Goal: Task Accomplishment & Management: Manage account settings

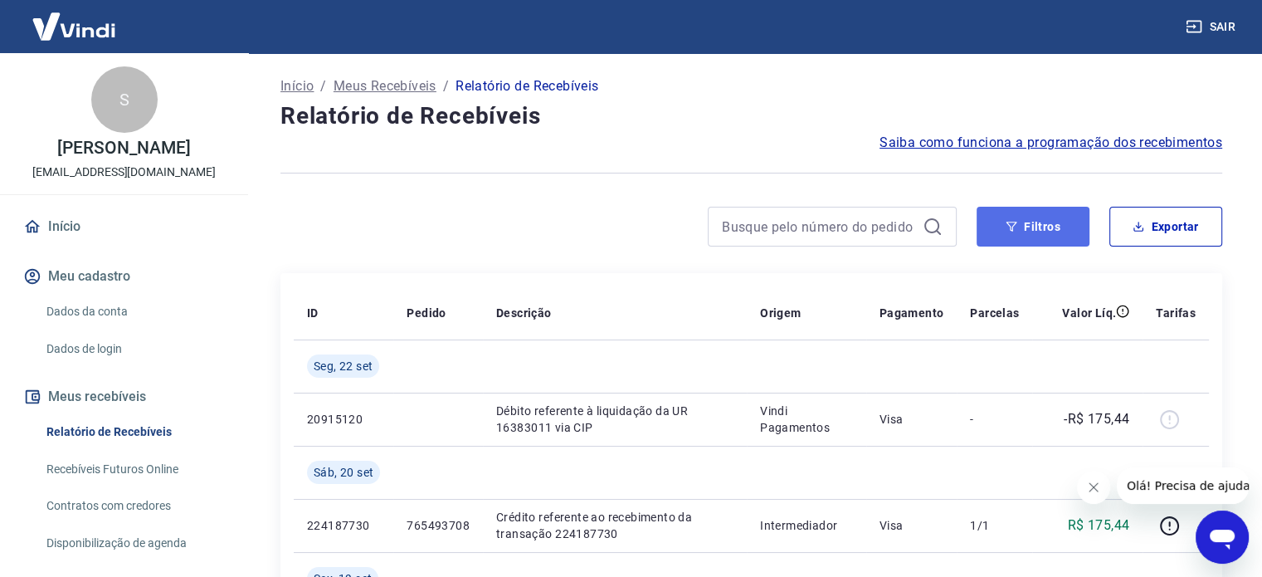
click at [1026, 233] on button "Filtros" at bounding box center [1033, 227] width 113 height 40
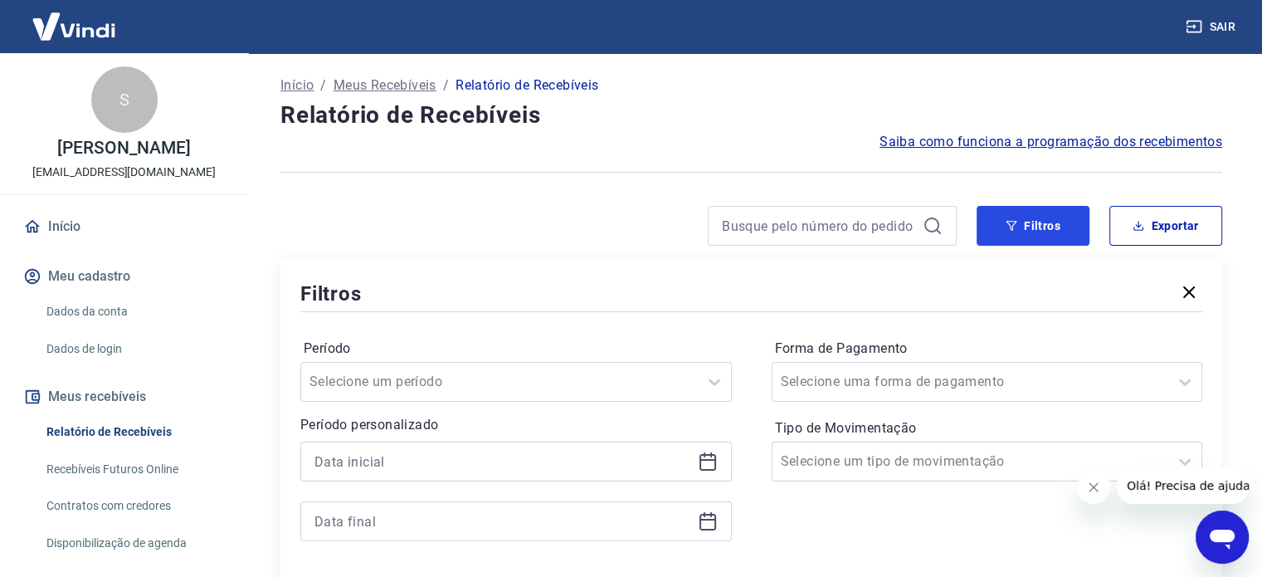
scroll to position [166, 0]
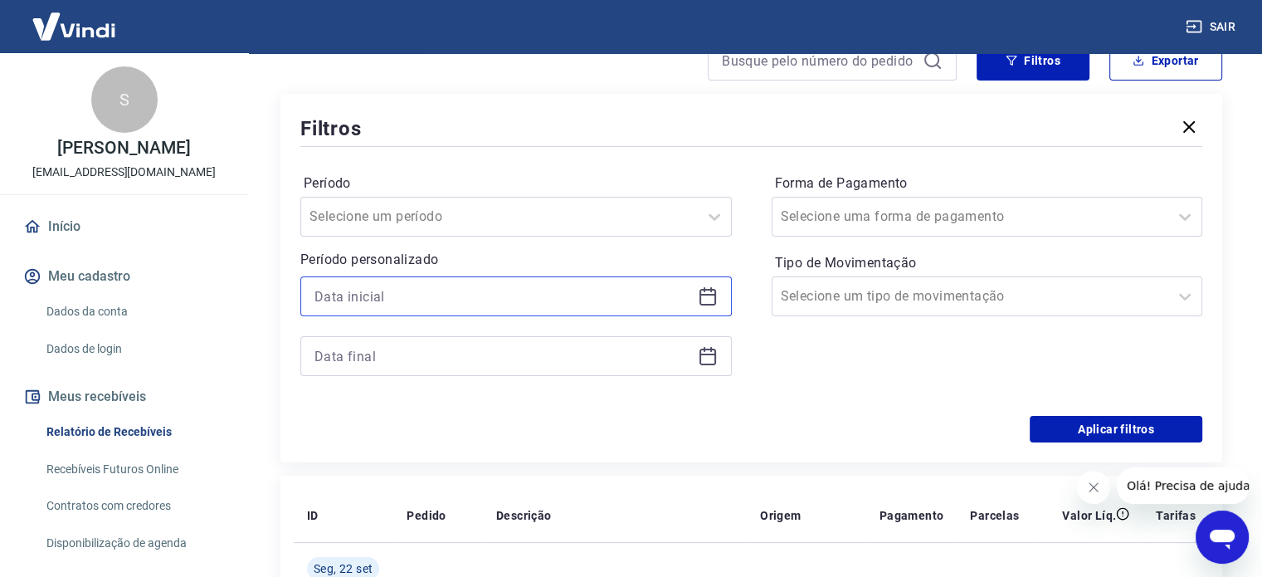
click at [421, 301] on input at bounding box center [503, 296] width 377 height 25
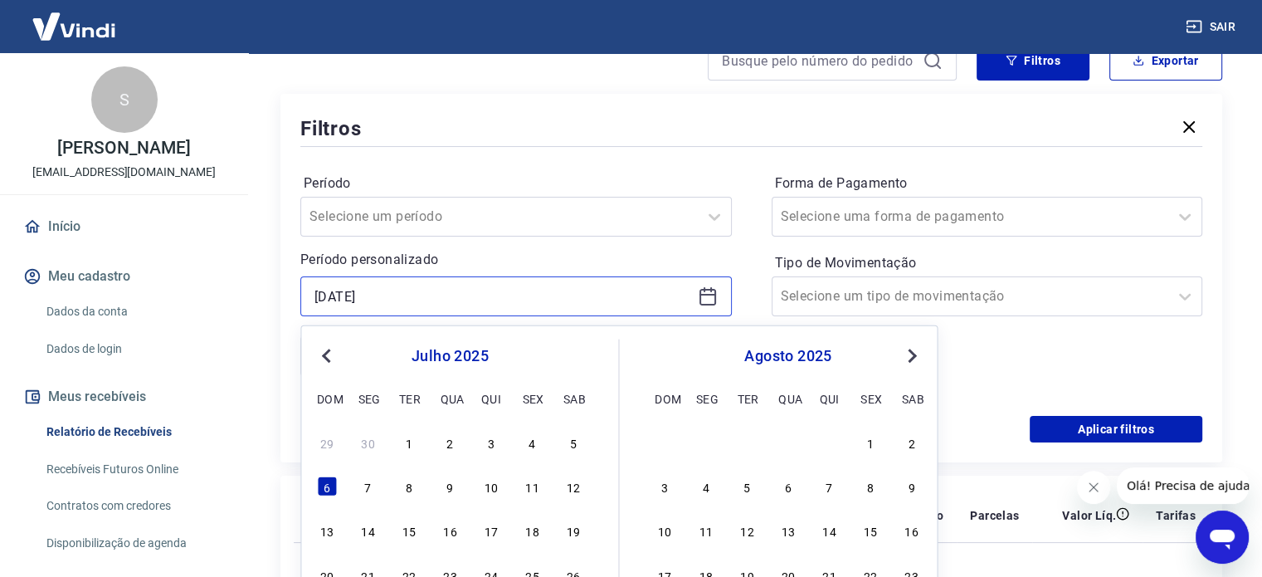
type input "[DATE]"
click at [558, 106] on div "Filtros Período Selecione um período Período personalizado [DATE] Previous Mont…" at bounding box center [752, 278] width 942 height 368
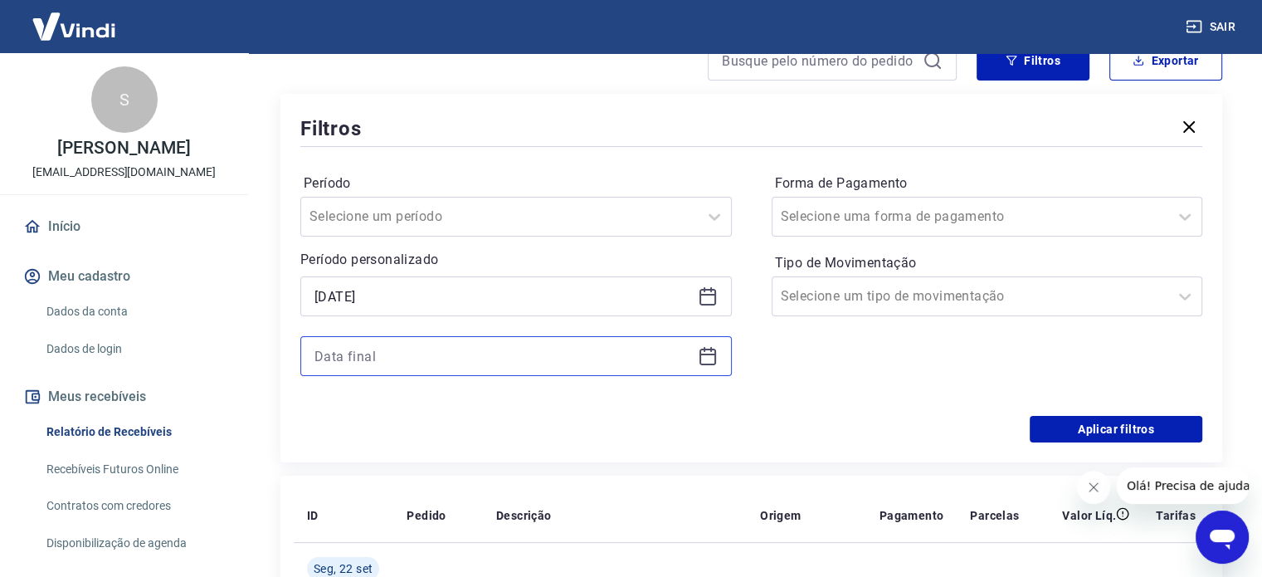
click at [408, 357] on input at bounding box center [503, 356] width 377 height 25
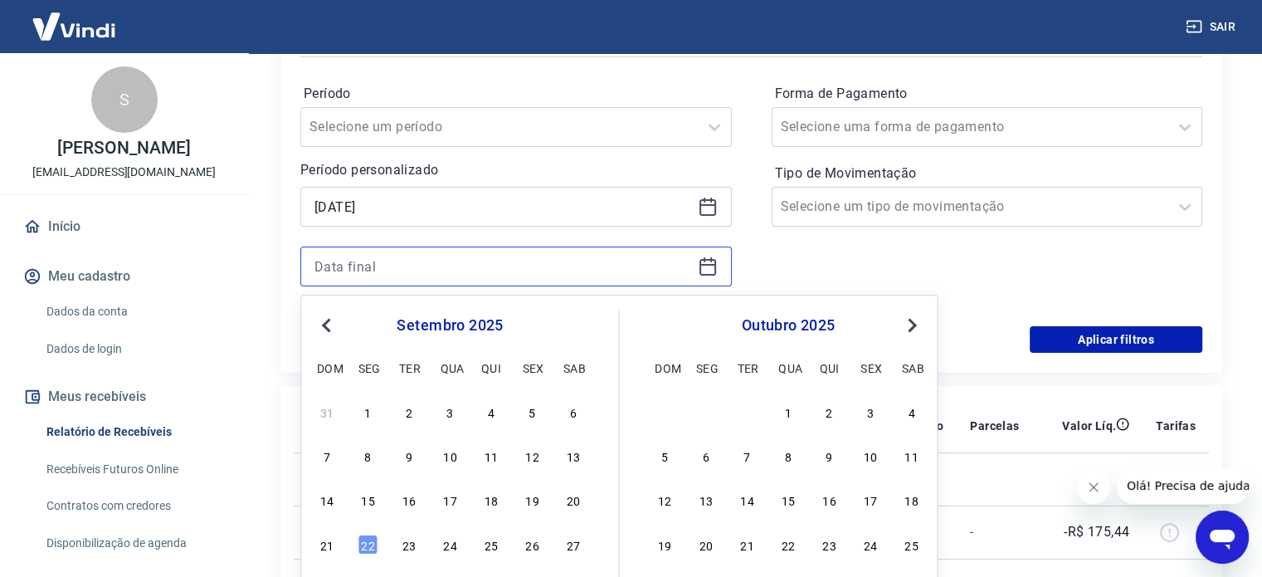
scroll to position [332, 0]
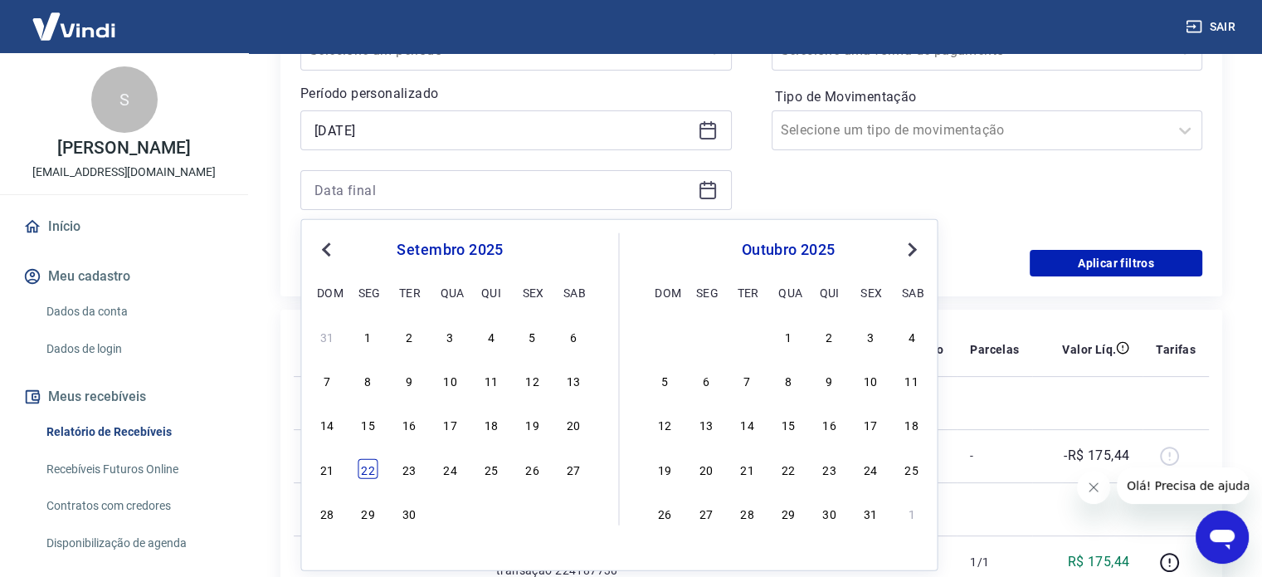
click at [372, 471] on div "22" at bounding box center [369, 468] width 20 height 20
type input "[DATE]"
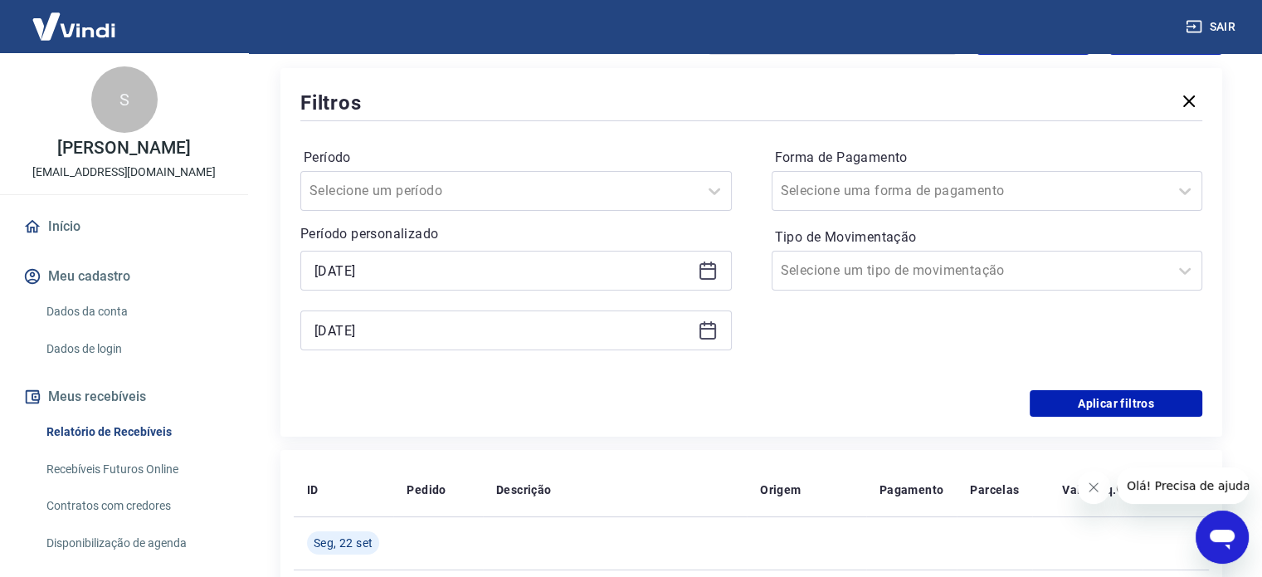
scroll to position [166, 0]
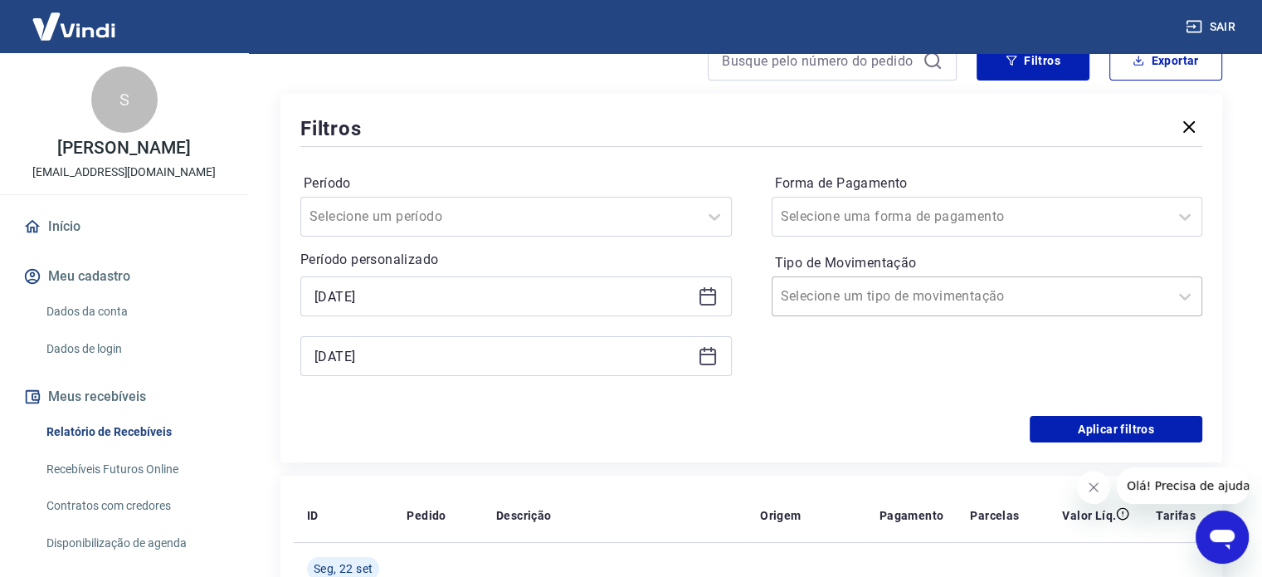
click at [880, 295] on input "Tipo de Movimentação" at bounding box center [865, 296] width 168 height 20
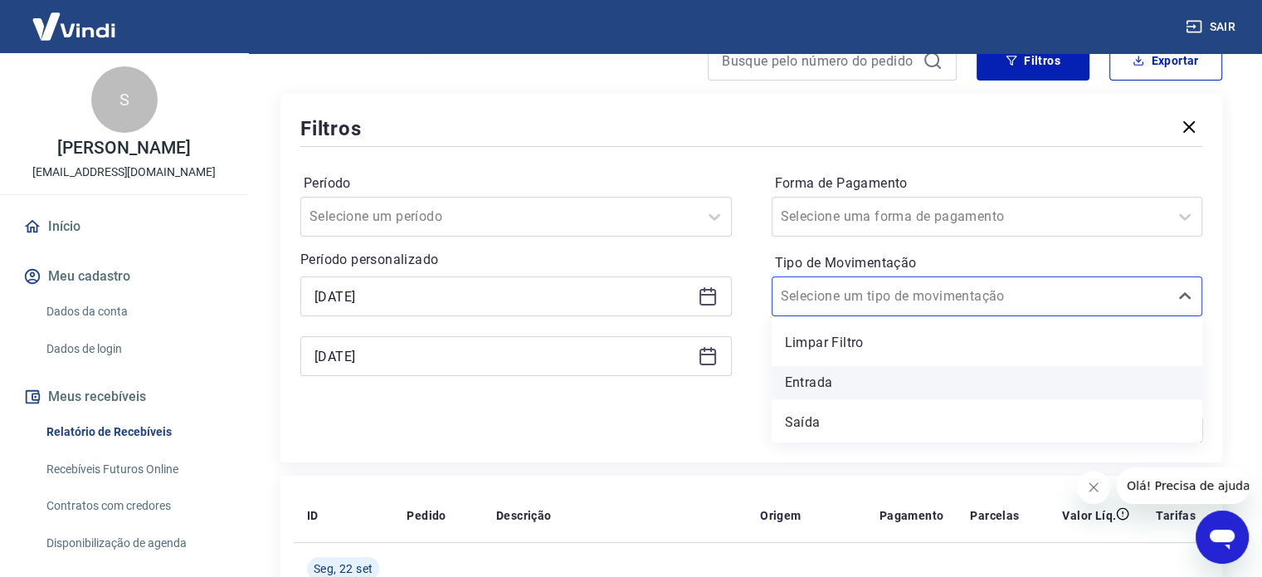
click at [817, 387] on div "Entrada" at bounding box center [988, 382] width 432 height 33
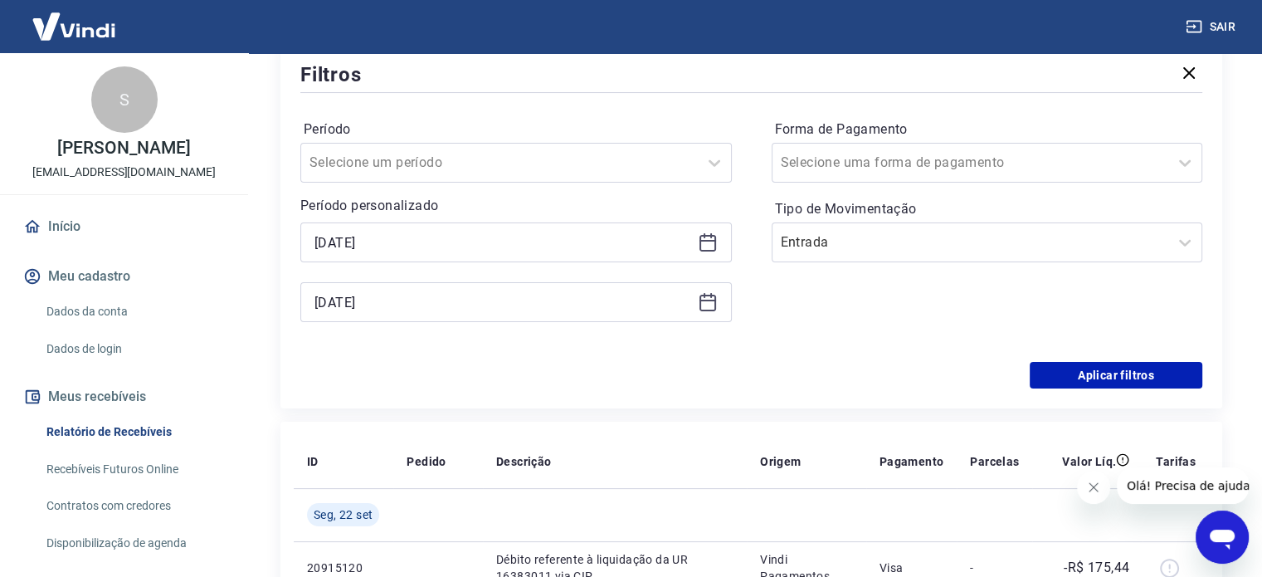
scroll to position [249, 0]
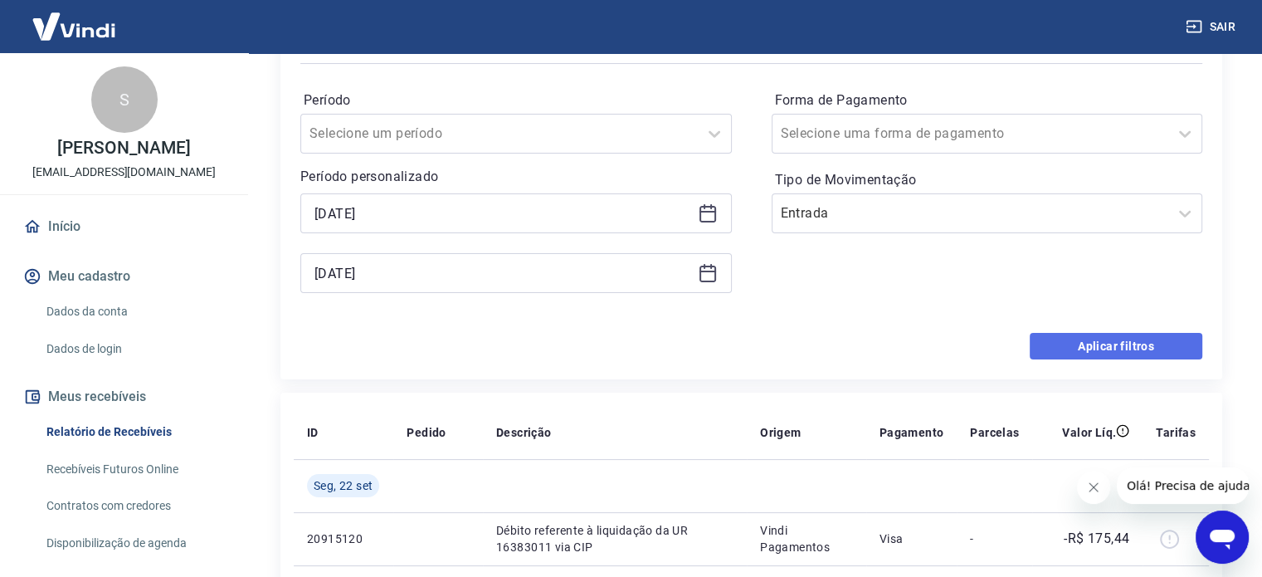
click at [1082, 344] on button "Aplicar filtros" at bounding box center [1116, 346] width 173 height 27
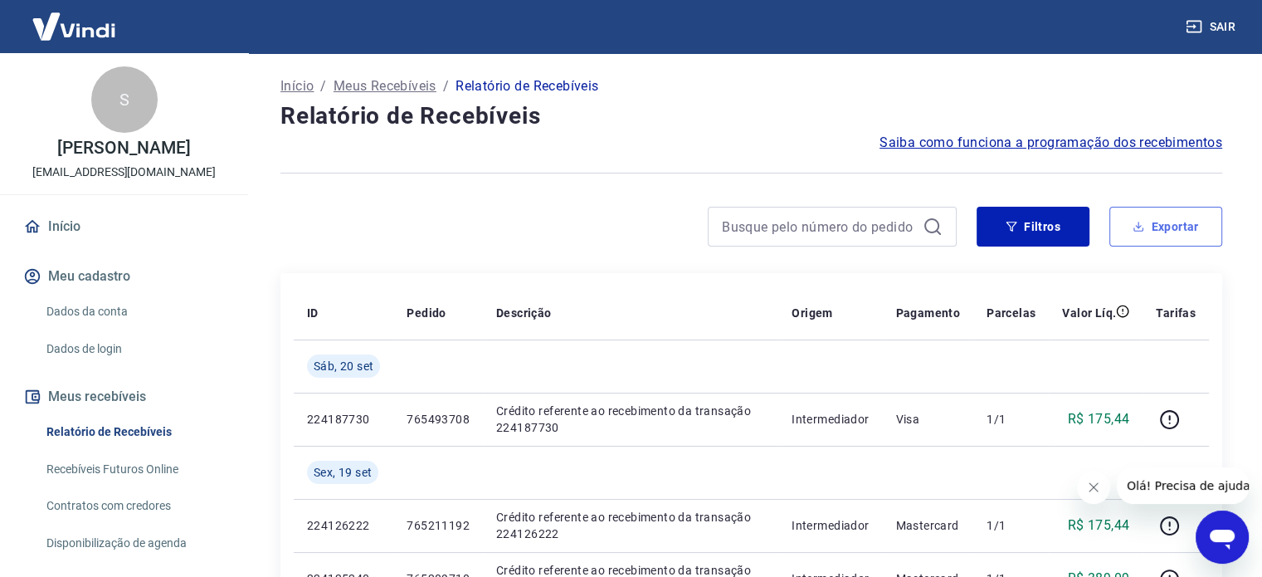
click at [1164, 225] on button "Exportar" at bounding box center [1166, 227] width 113 height 40
type input "[DATE]"
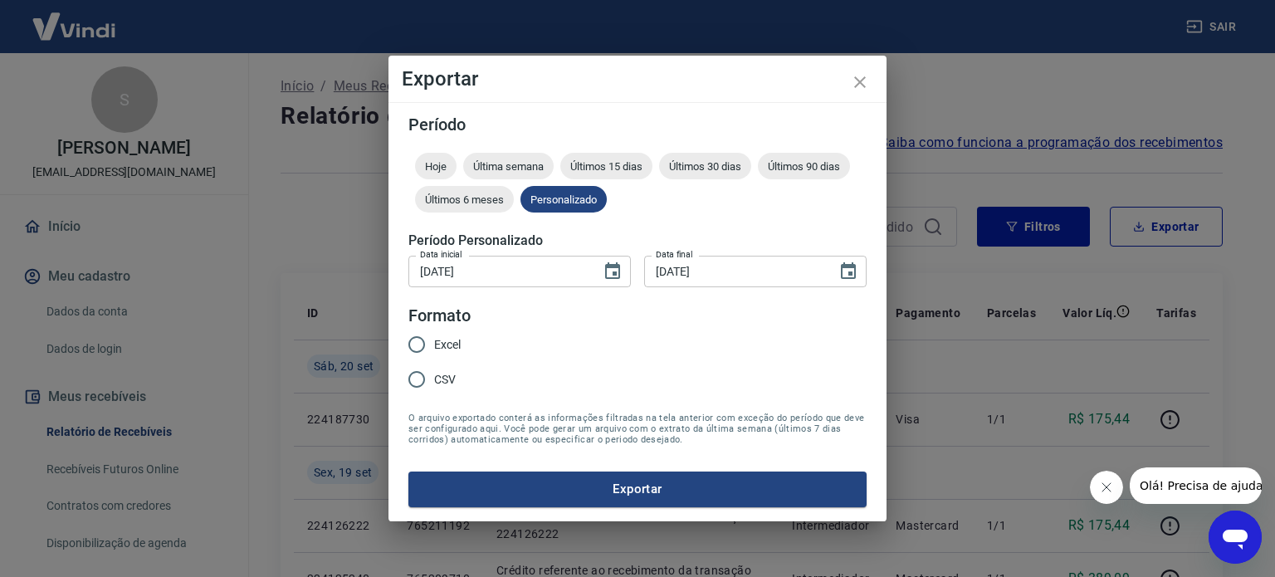
click at [437, 345] on span "Excel" at bounding box center [447, 344] width 27 height 17
click at [434, 345] on input "Excel" at bounding box center [416, 344] width 35 height 35
radio input "true"
click at [657, 494] on button "Exportar" at bounding box center [637, 488] width 458 height 35
drag, startPoint x: 734, startPoint y: 269, endPoint x: 632, endPoint y: 265, distance: 101.3
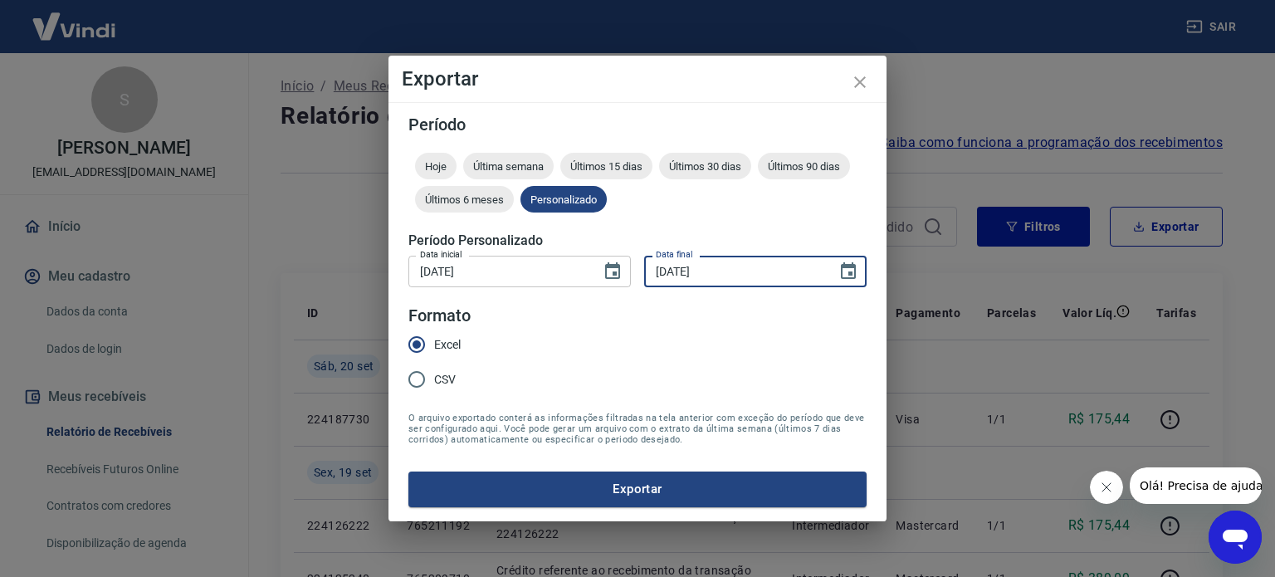
click at [633, 265] on div "Data inicial [DATE] Data inicial Data final [DATE] Data final" at bounding box center [637, 269] width 458 height 41
click at [695, 266] on input "[DATE]" at bounding box center [734, 271] width 181 height 31
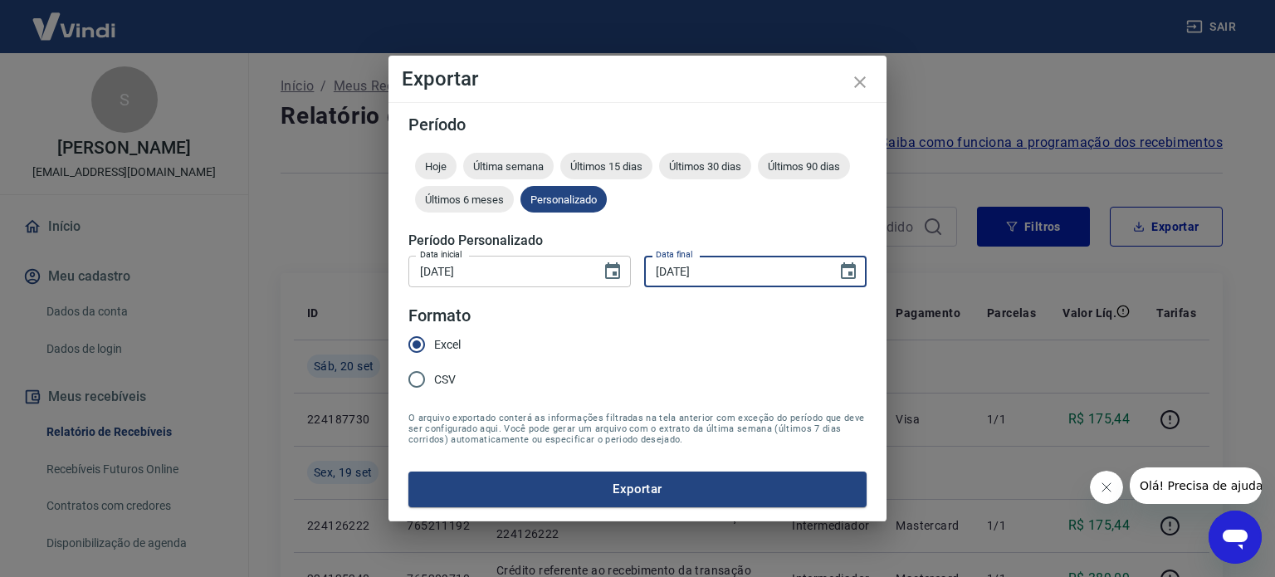
click at [717, 268] on input "[DATE]" at bounding box center [734, 271] width 181 height 31
click at [727, 268] on input "[DATE]" at bounding box center [734, 271] width 181 height 31
click at [719, 266] on input "[DATE]" at bounding box center [734, 271] width 181 height 31
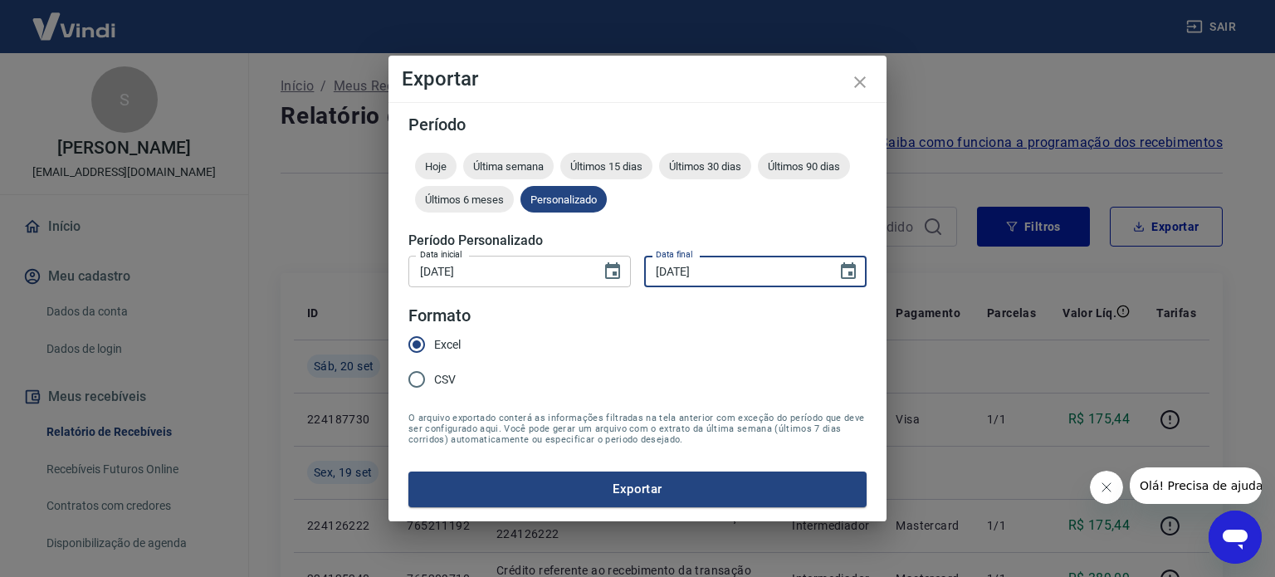
click at [719, 266] on input "[DATE]" at bounding box center [734, 271] width 181 height 31
type input "[DATE]"
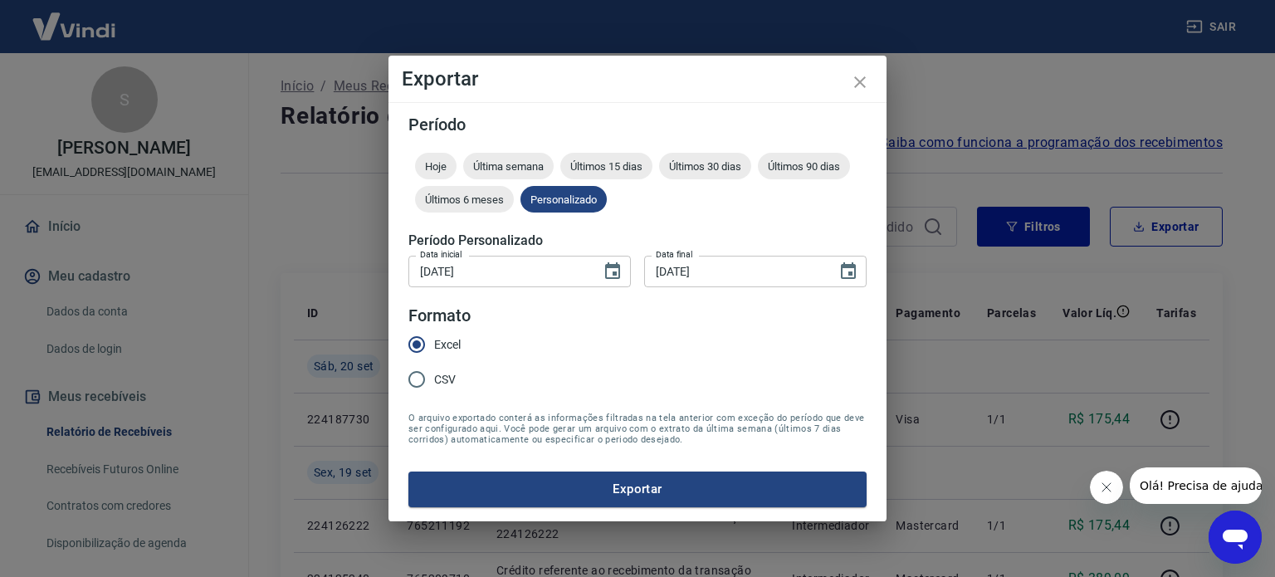
click at [642, 338] on form "Período Hoje Última semana Últimos 15 dias Últimos 30 dias Últimos 90 dias Últi…" at bounding box center [637, 311] width 458 height 390
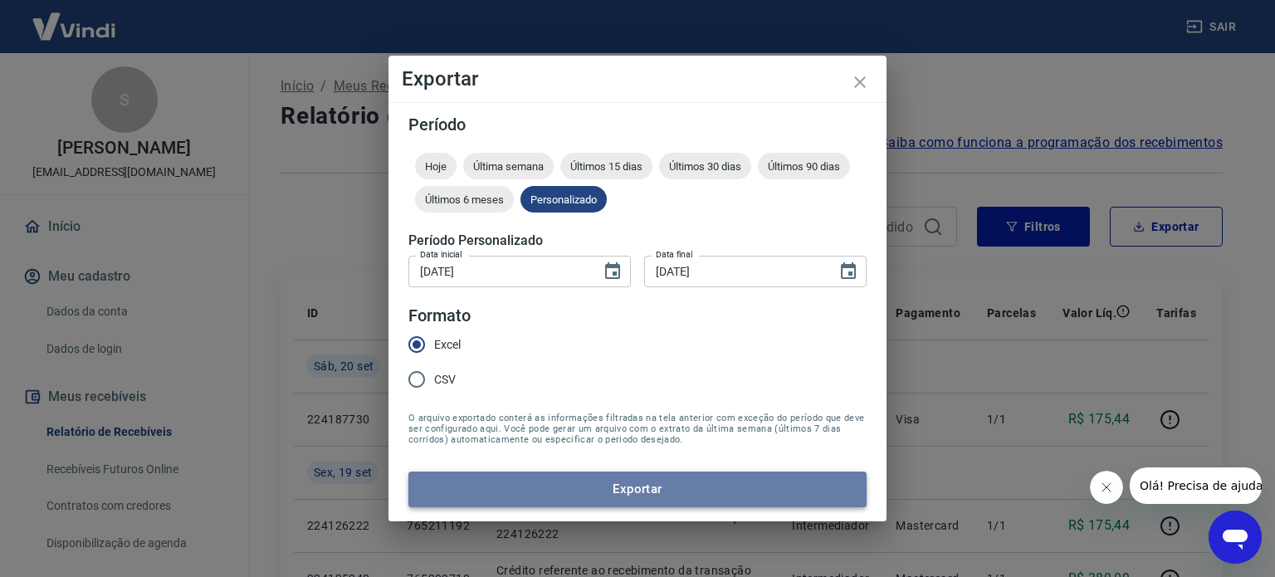
click at [660, 492] on button "Exportar" at bounding box center [637, 488] width 458 height 35
